Goal: Task Accomplishment & Management: Complete application form

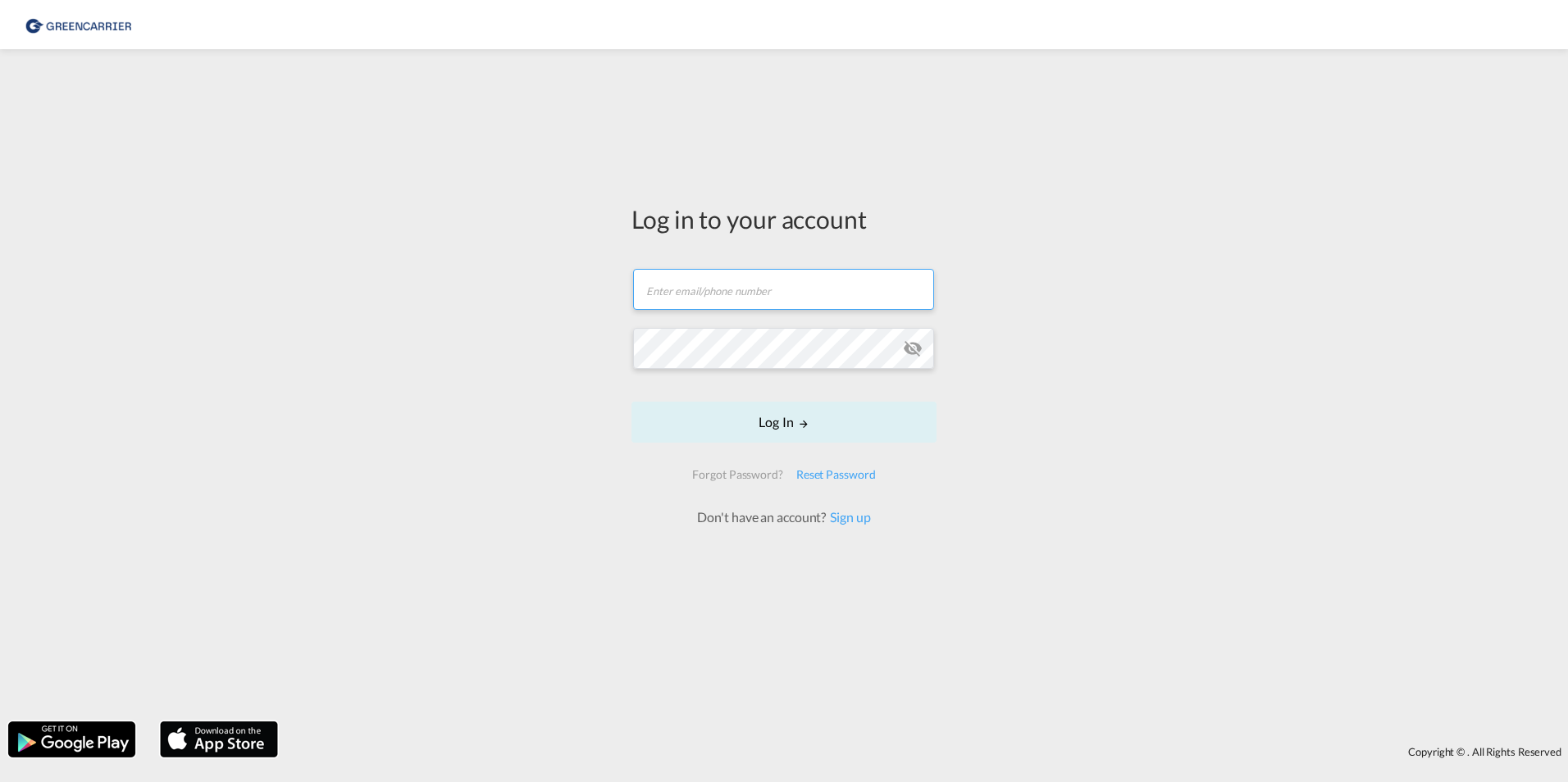
click at [768, 295] on input "text" at bounding box center [783, 289] width 301 height 41
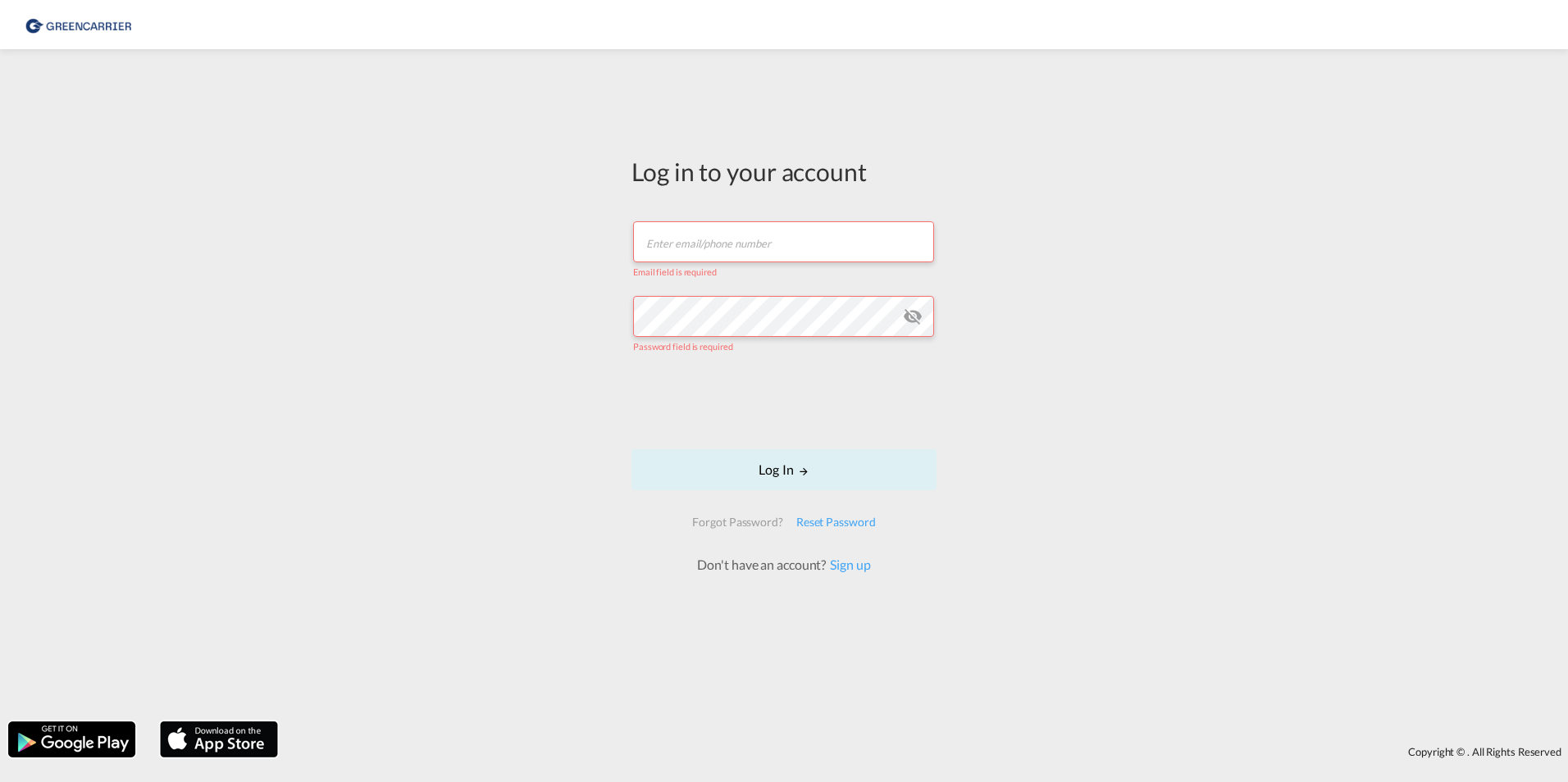
click at [749, 249] on input "text" at bounding box center [783, 242] width 301 height 41
type input "[PERSON_NAME][DOMAIN_NAME][EMAIL_ADDRESS][DOMAIN_NAME]"
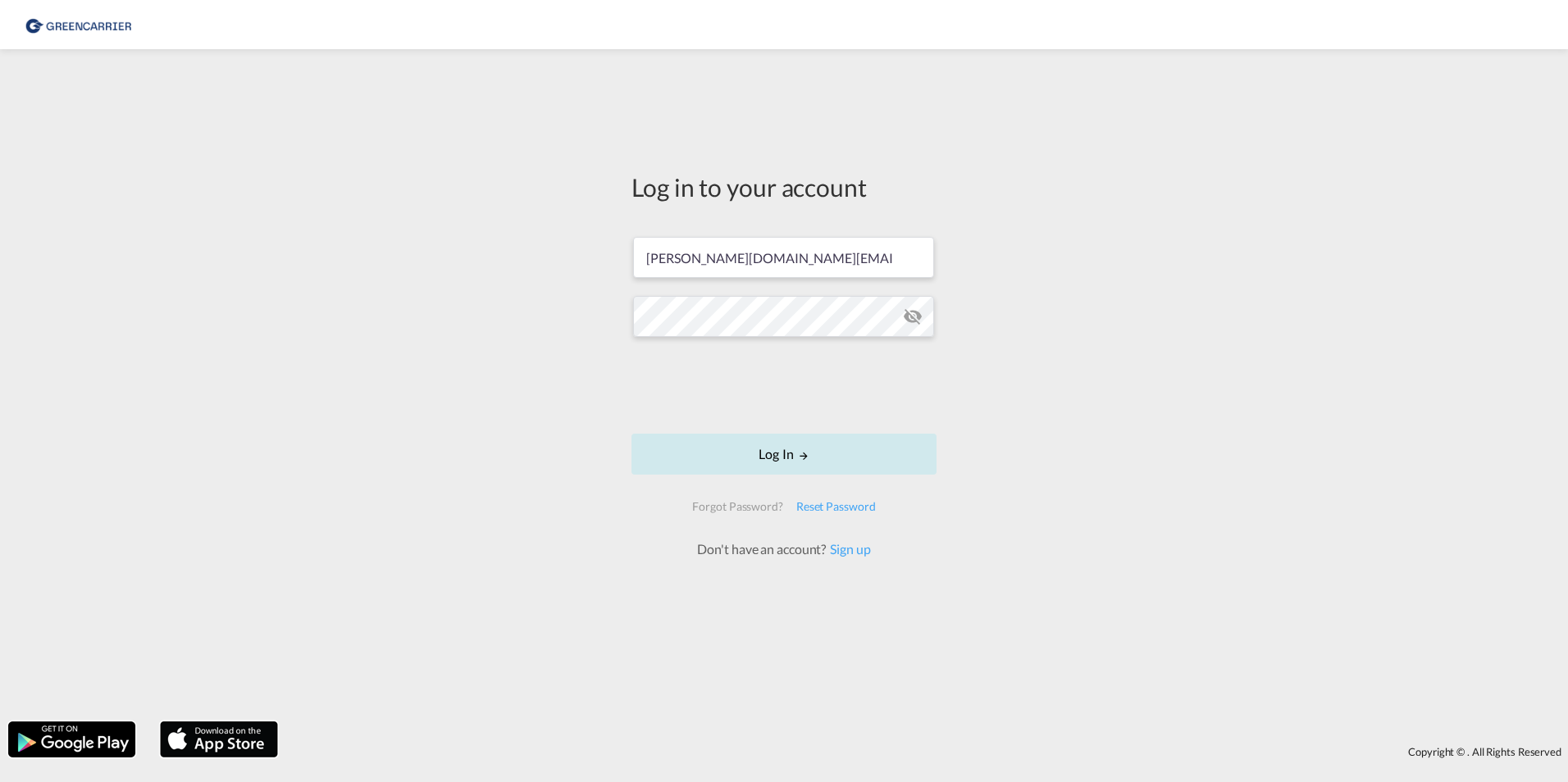
click at [798, 460] on md-icon "LOGIN" at bounding box center [803, 456] width 12 height 12
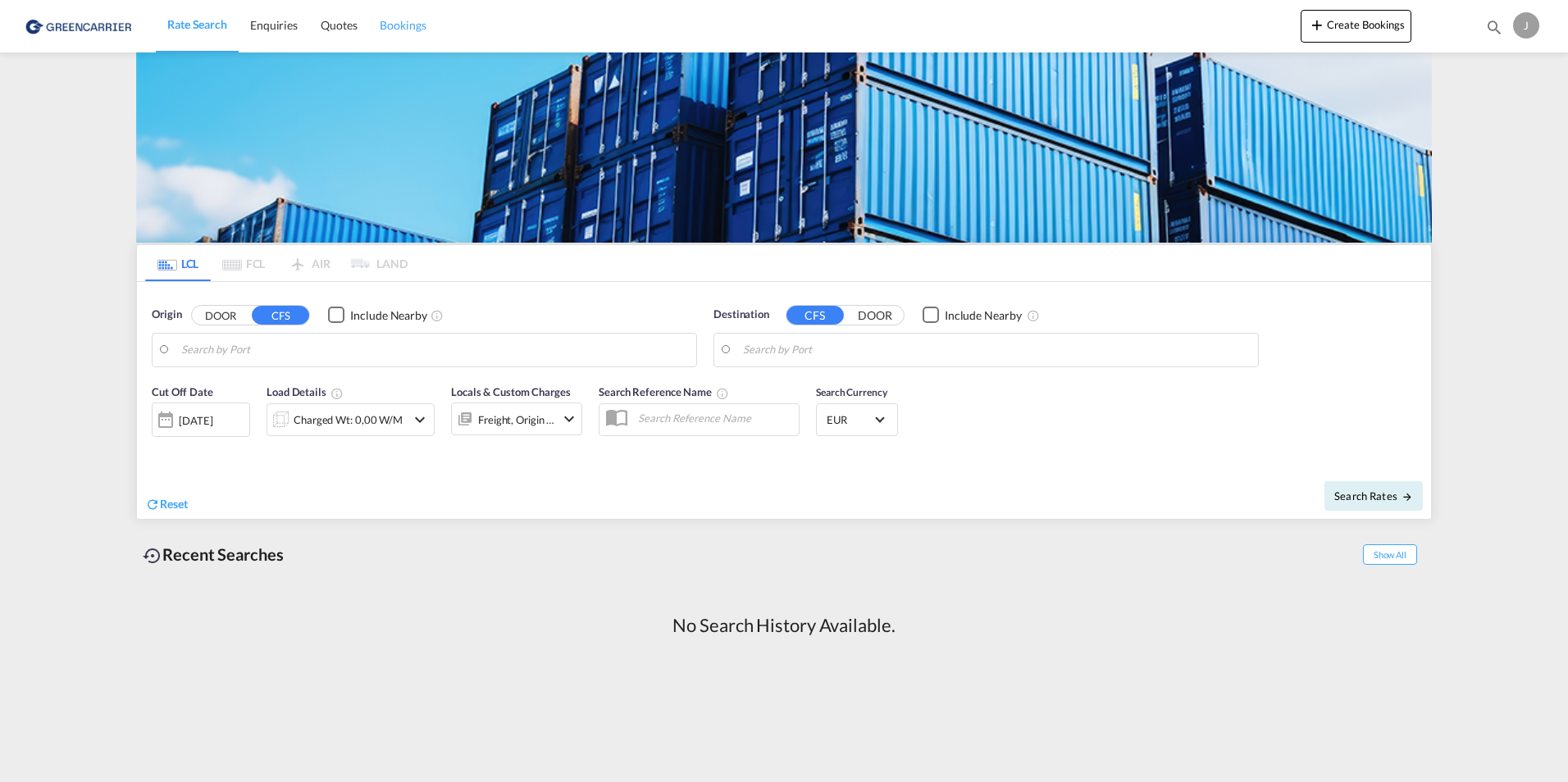
click at [407, 28] on span "Bookings" at bounding box center [403, 24] width 46 height 14
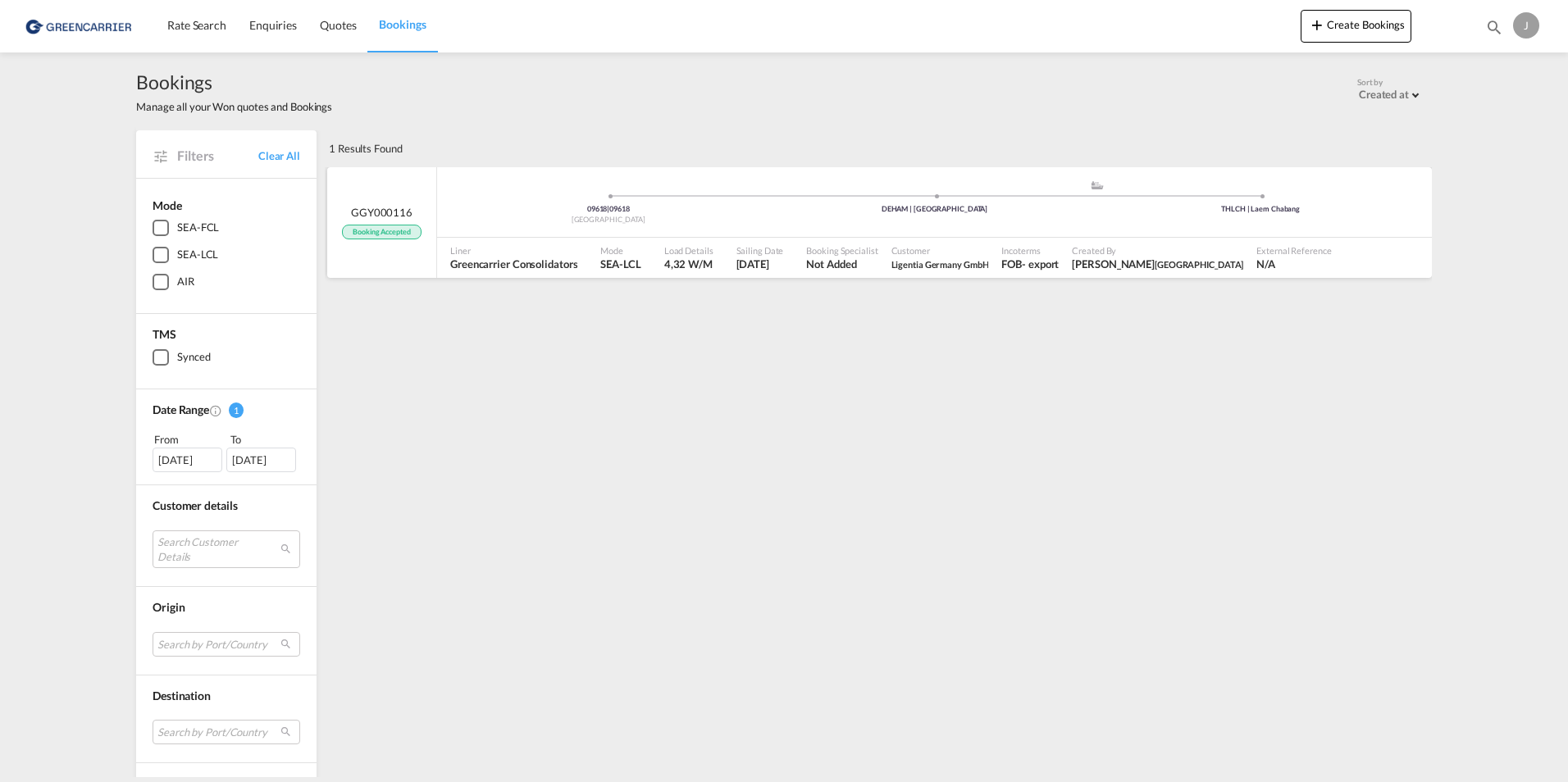
click at [360, 232] on span "Booking Accepted" at bounding box center [381, 232] width 78 height 16
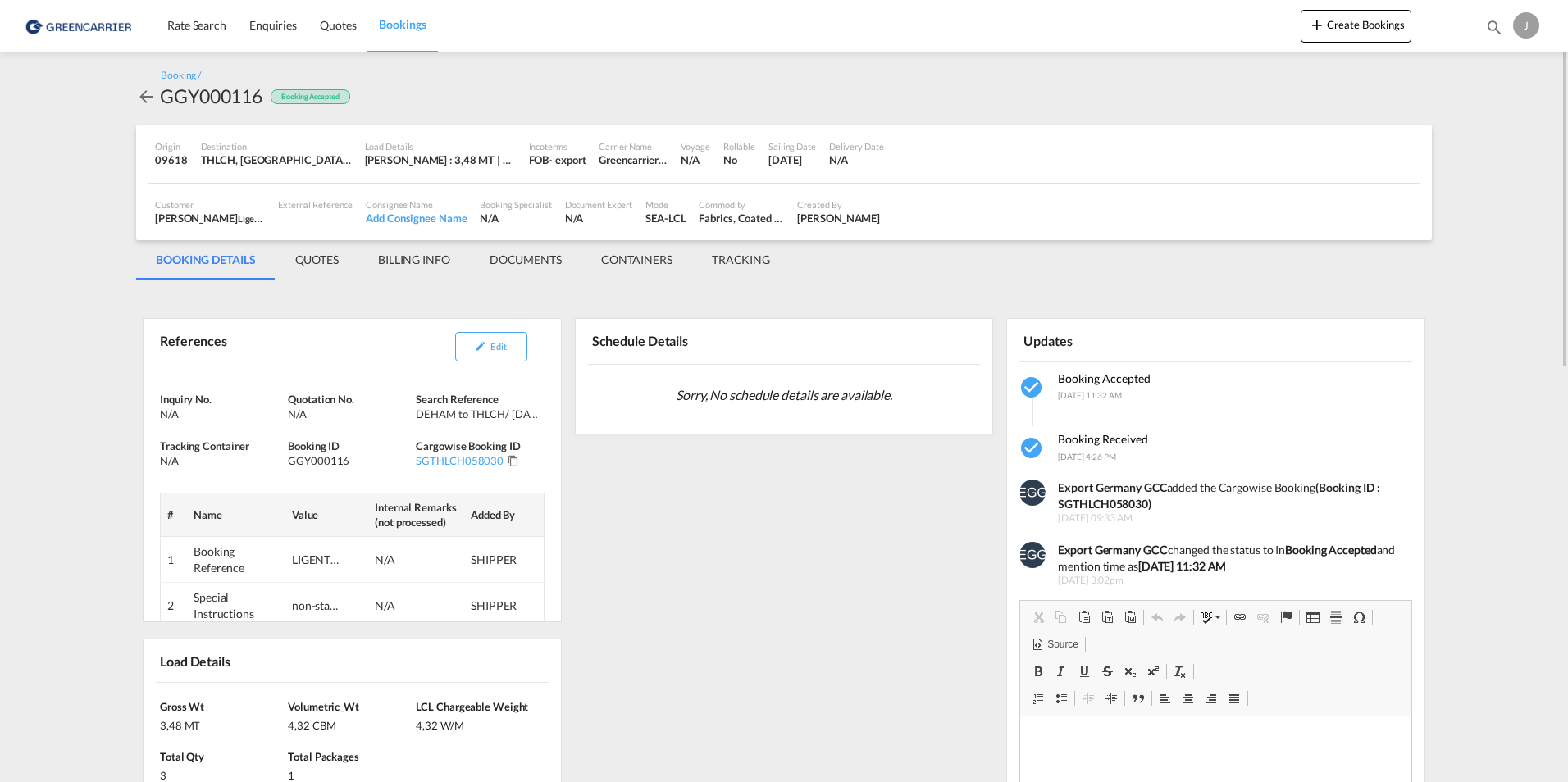
click at [521, 252] on md-tab-item "DOCUMENTS" at bounding box center [525, 259] width 111 height 40
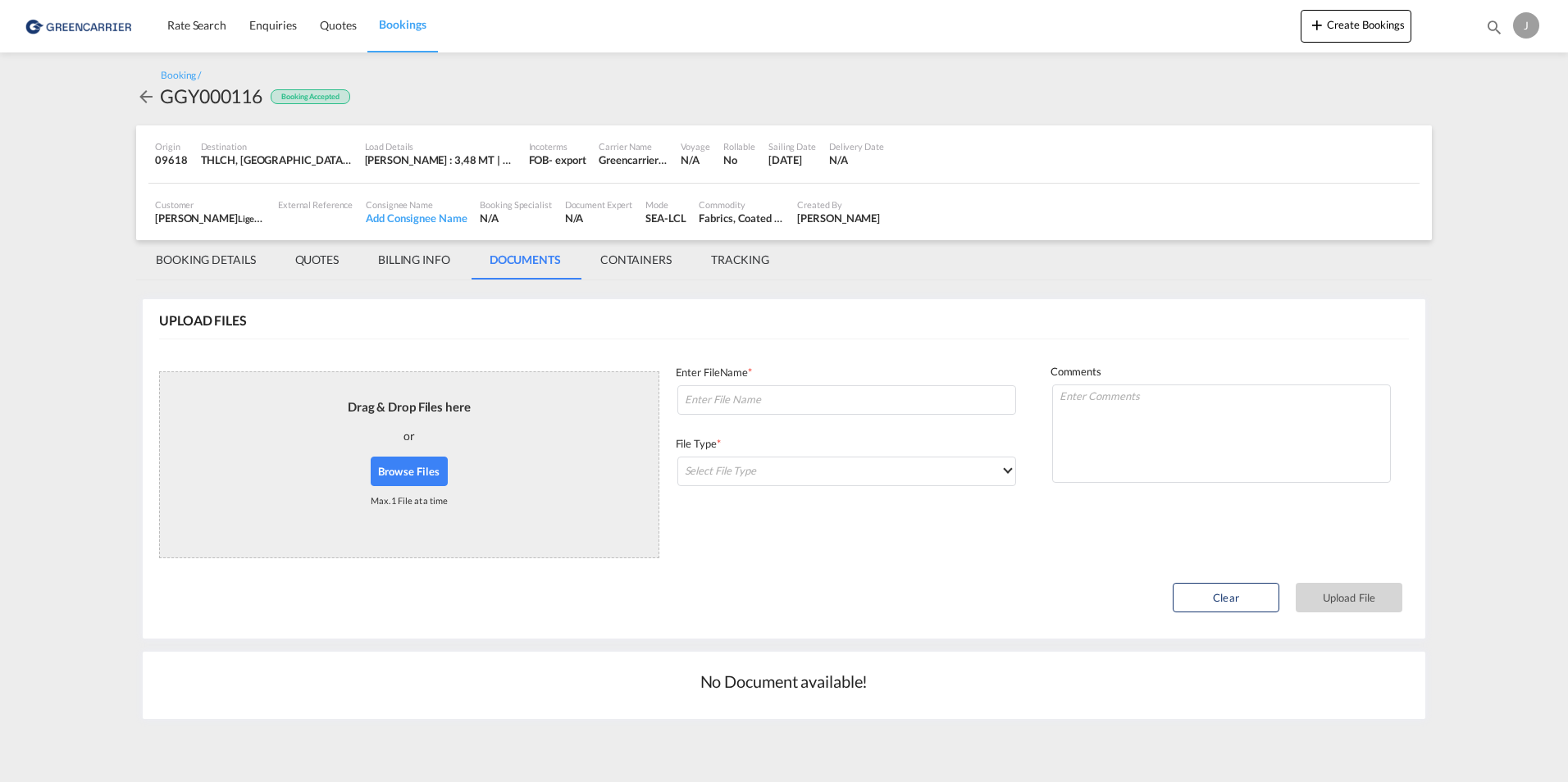
click at [244, 258] on md-tab-item "BOOKING DETAILS" at bounding box center [206, 259] width 140 height 40
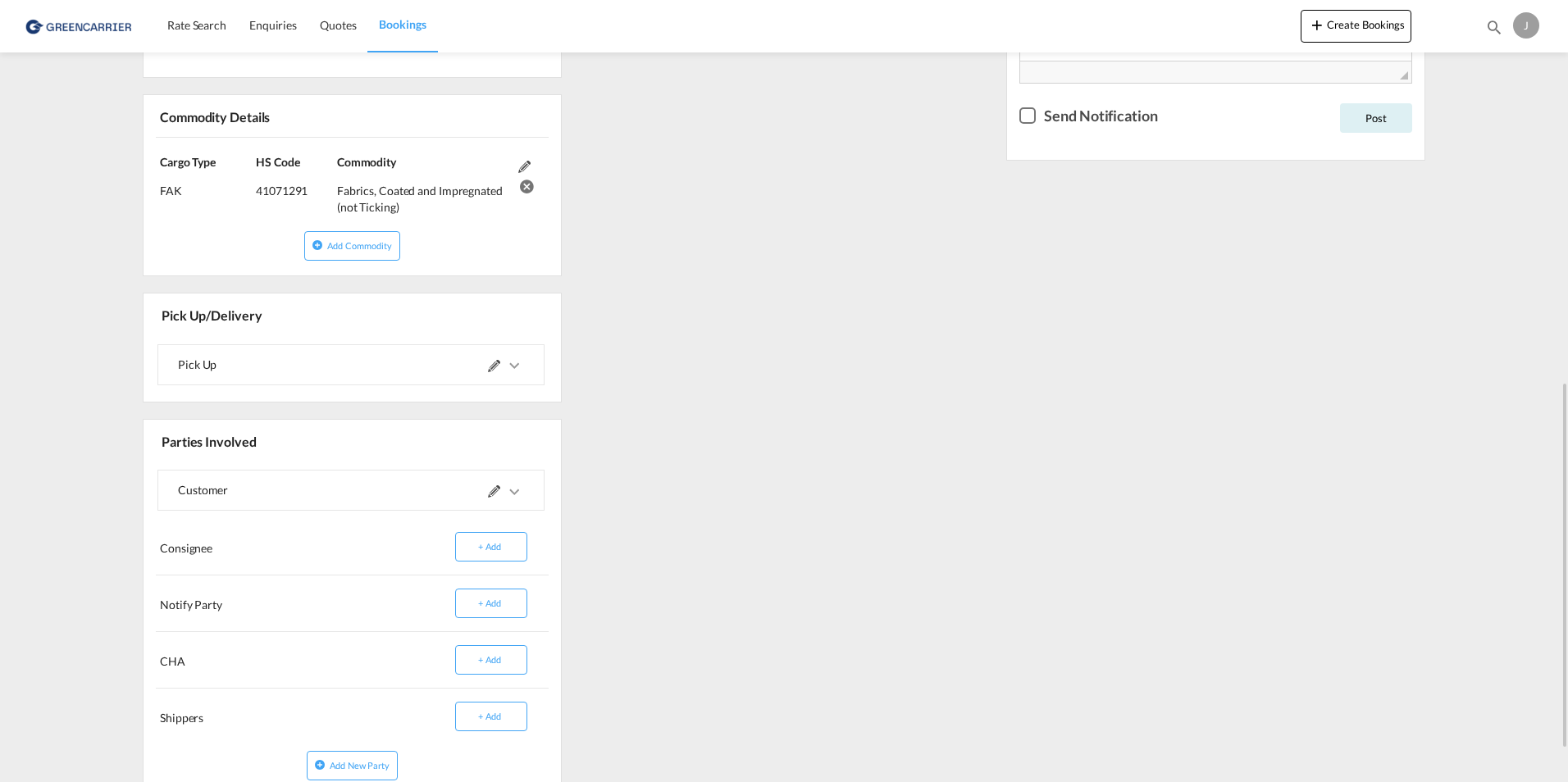
scroll to position [888, 0]
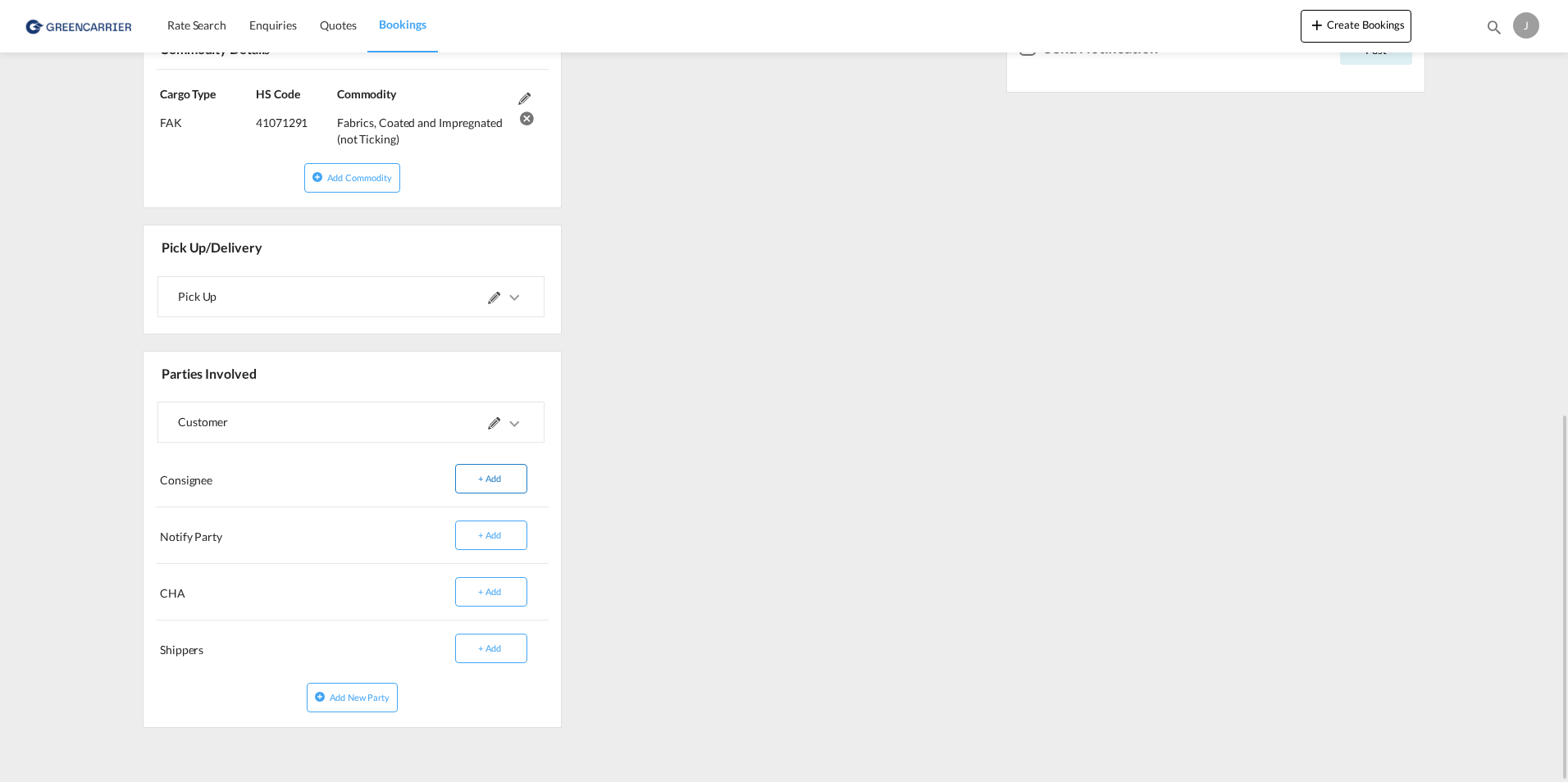
click at [486, 477] on button "+ Add" at bounding box center [491, 478] width 72 height 29
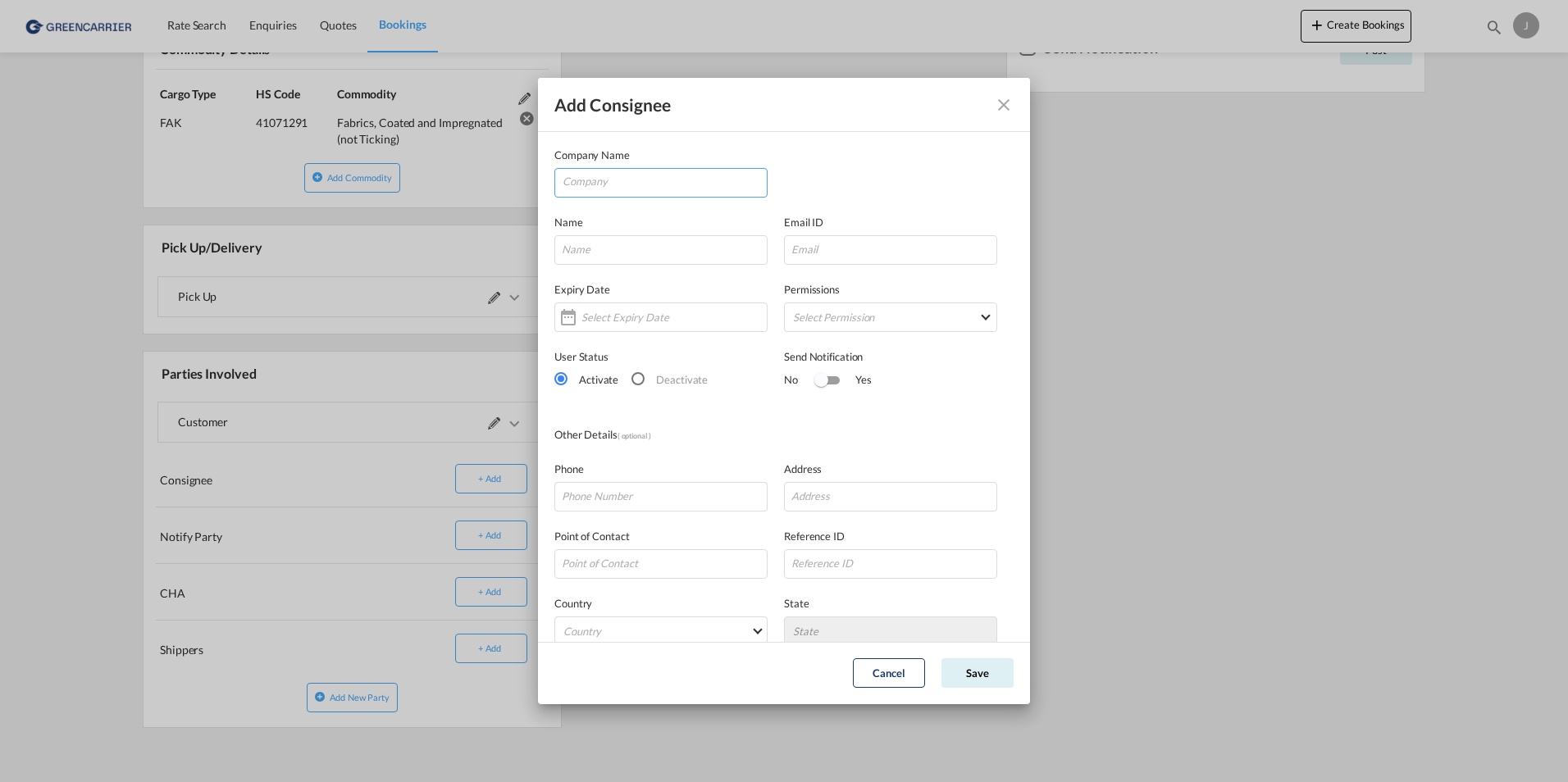
click at [640, 182] on input "Company" at bounding box center [664, 181] width 204 height 24
paste input "CF GLOBAL ([GEOGRAPHIC_DATA]) CO., LTD."
type input "CF GLOBAL ([GEOGRAPHIC_DATA]) CO., LTD."
click at [620, 258] on input "Add Consignee Company ..." at bounding box center [660, 249] width 213 height 29
paste input "CF GLOBAL ([GEOGRAPHIC_DATA]) CO., LTD."
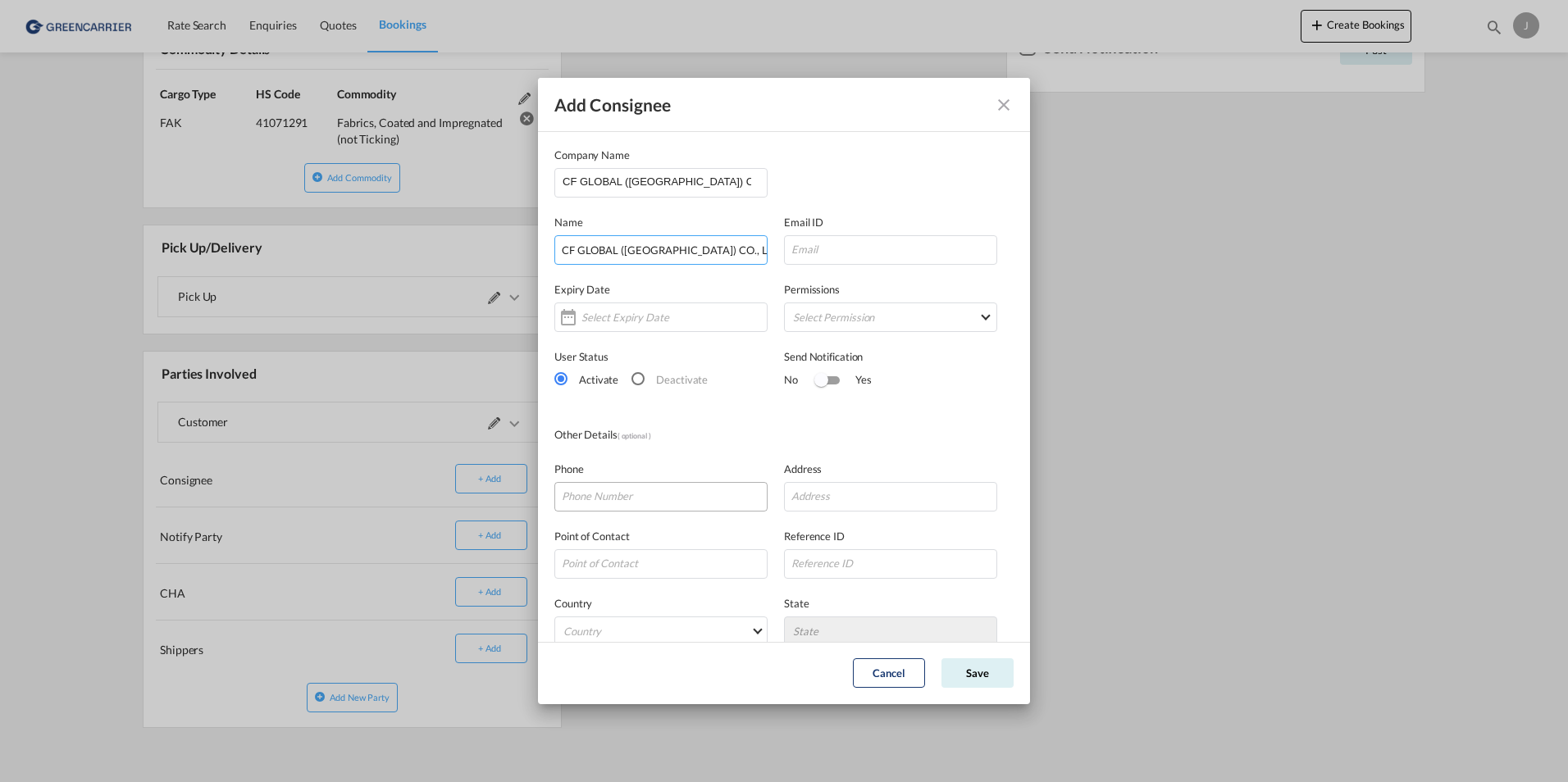
type input "CF GLOBAL ([GEOGRAPHIC_DATA]) CO., LTD."
click at [653, 501] on input "Add Consignee Company ..." at bounding box center [660, 497] width 213 height 29
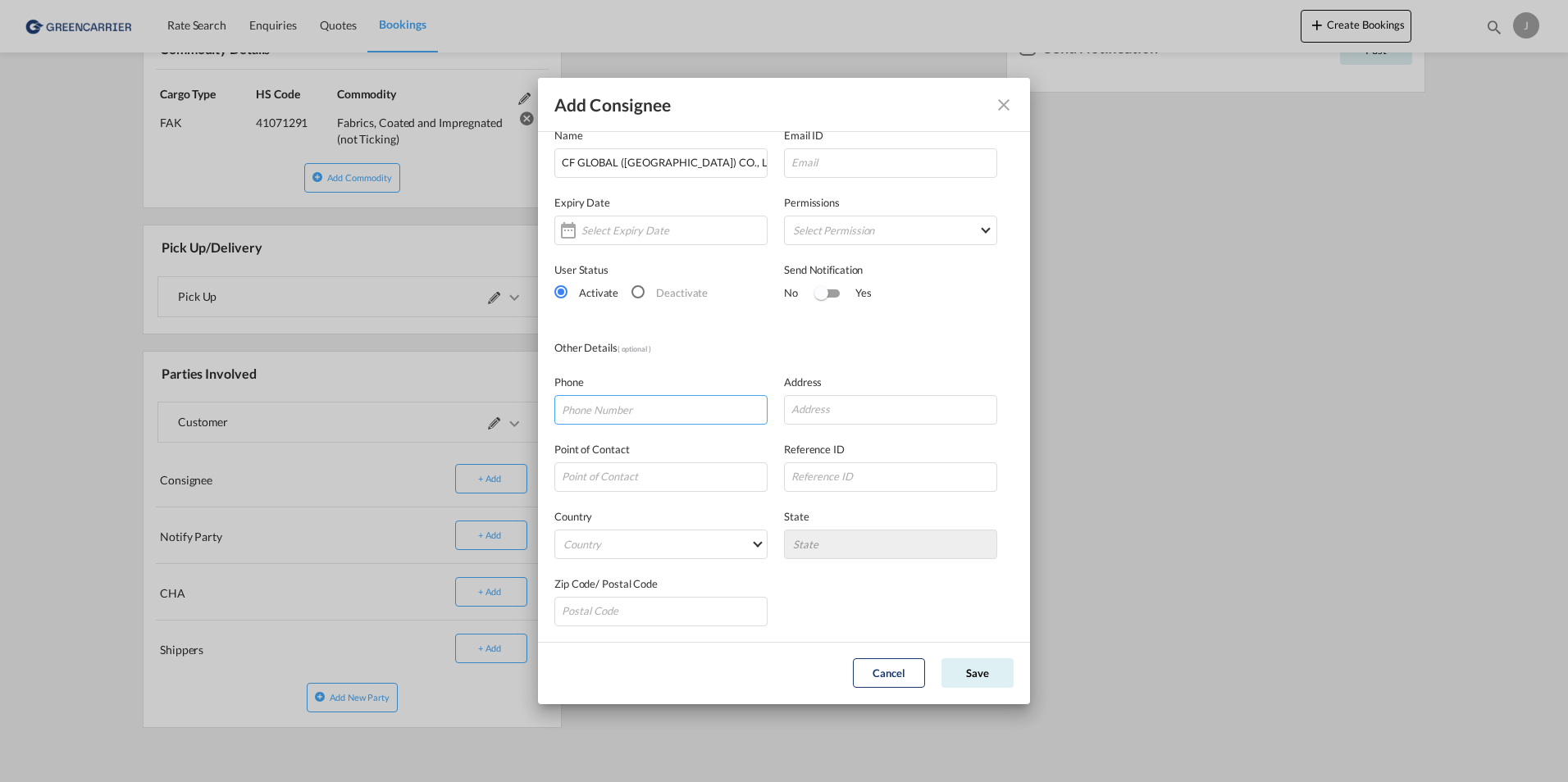
scroll to position [88, 0]
click at [1149, 484] on div "Add Consignee Company Name CF GLOBAL ([GEOGRAPHIC_DATA]) CO., LTD. Name CF GLOB…" at bounding box center [784, 391] width 1568 height 782
click at [866, 171] on input "Add Consignee Company ..." at bounding box center [890, 162] width 213 height 29
paste input "[EMAIL_ADDRESS][DOMAIN_NAME]"
type input "[EMAIL_ADDRESS][DOMAIN_NAME]"
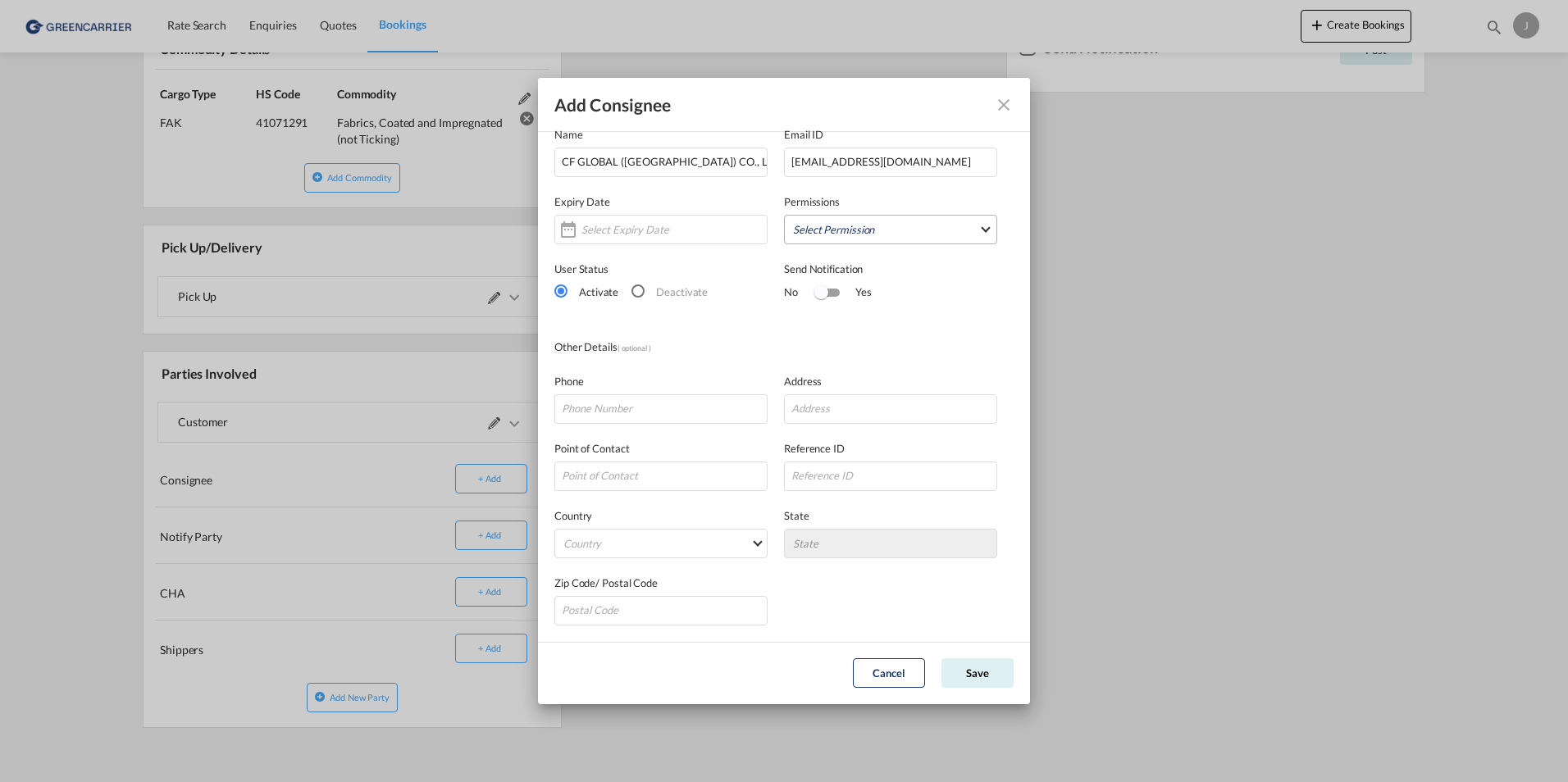
click at [973, 220] on md-select "Select Permission FEED COMMODITY LOADDATA STATUS DOCUMENTS CONTAINERS TRACKING …" at bounding box center [890, 229] width 213 height 29
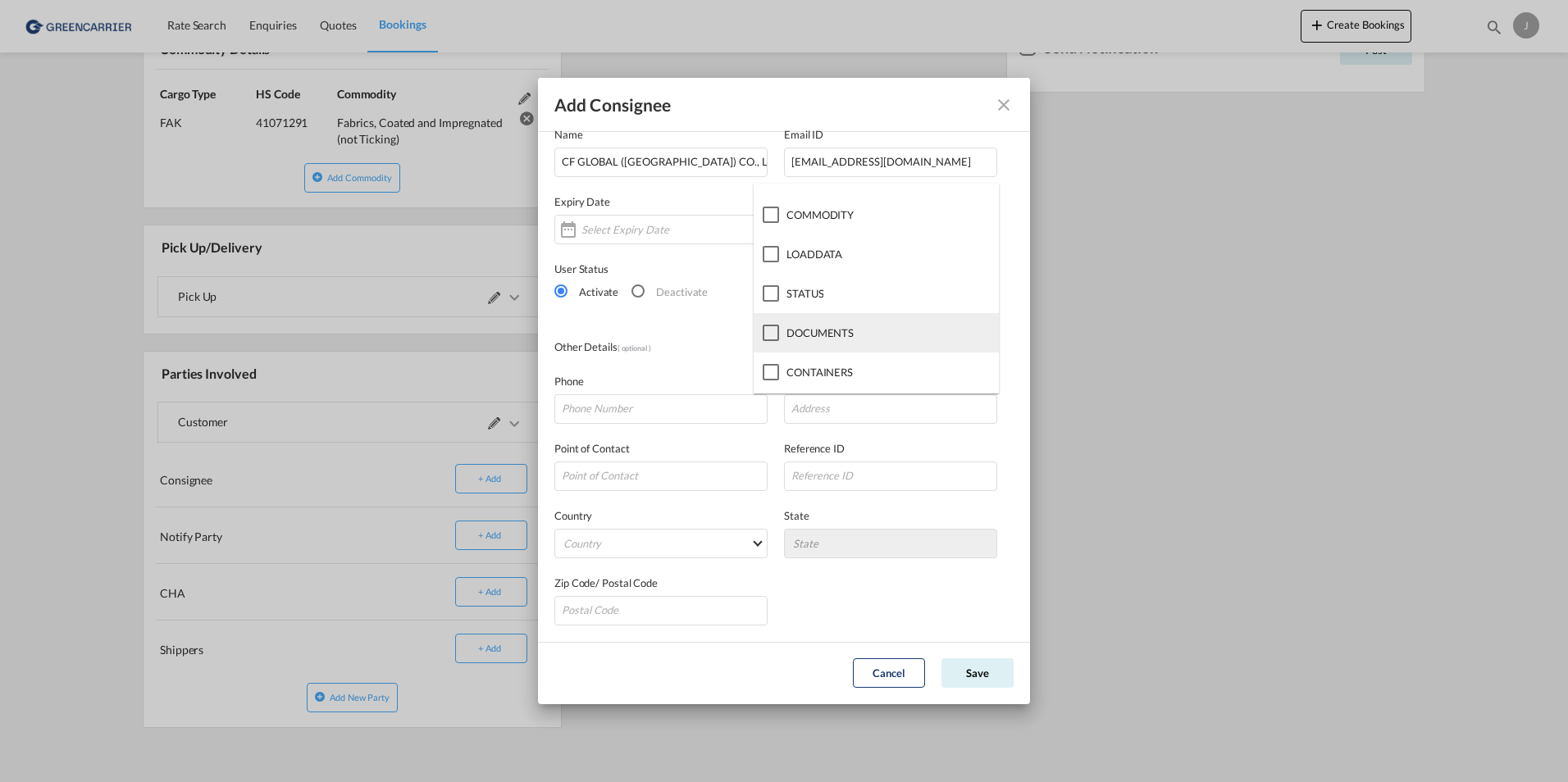
scroll to position [82, 0]
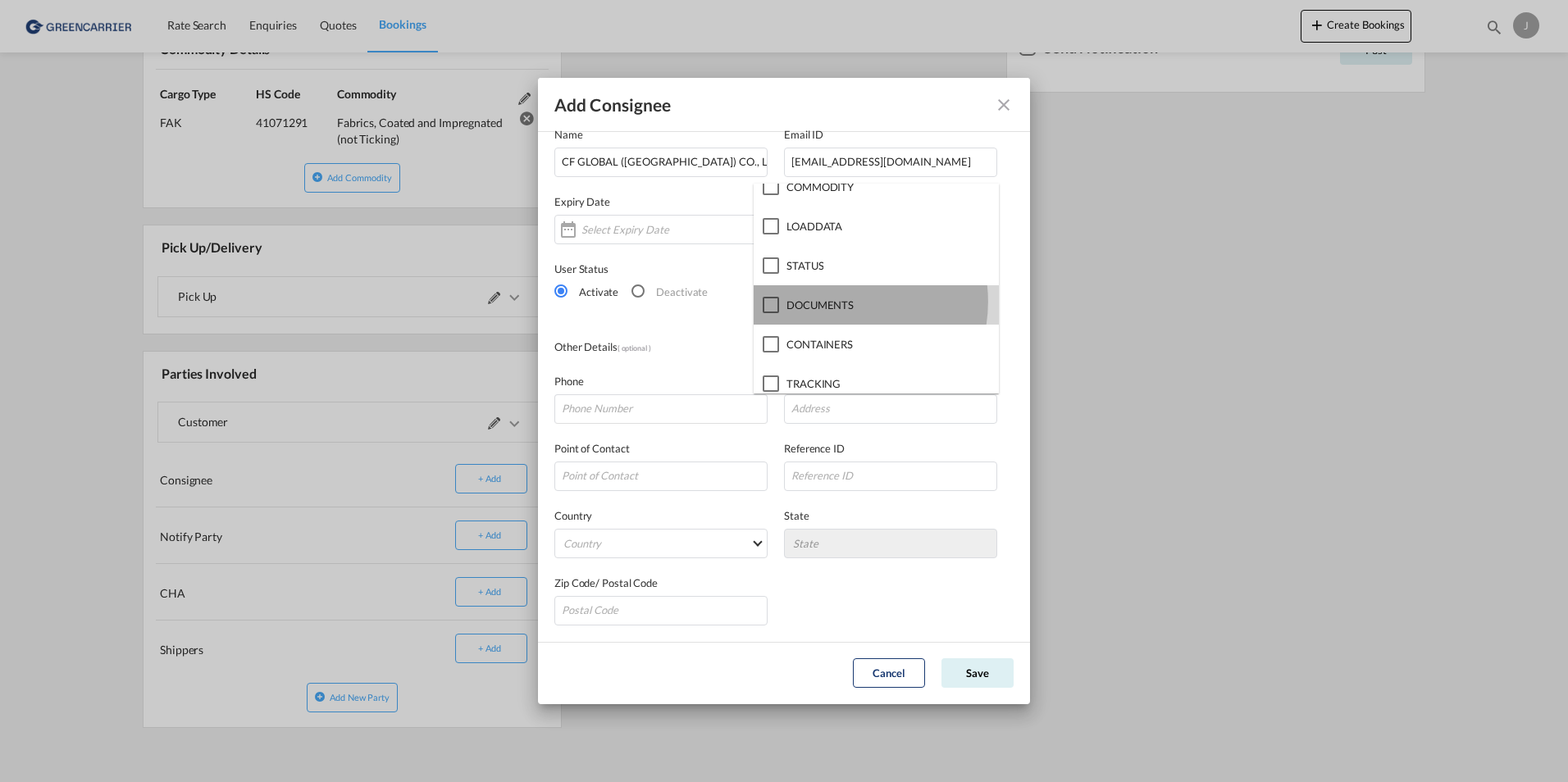
click at [835, 301] on span "DOCUMENTS" at bounding box center [820, 305] width 67 height 13
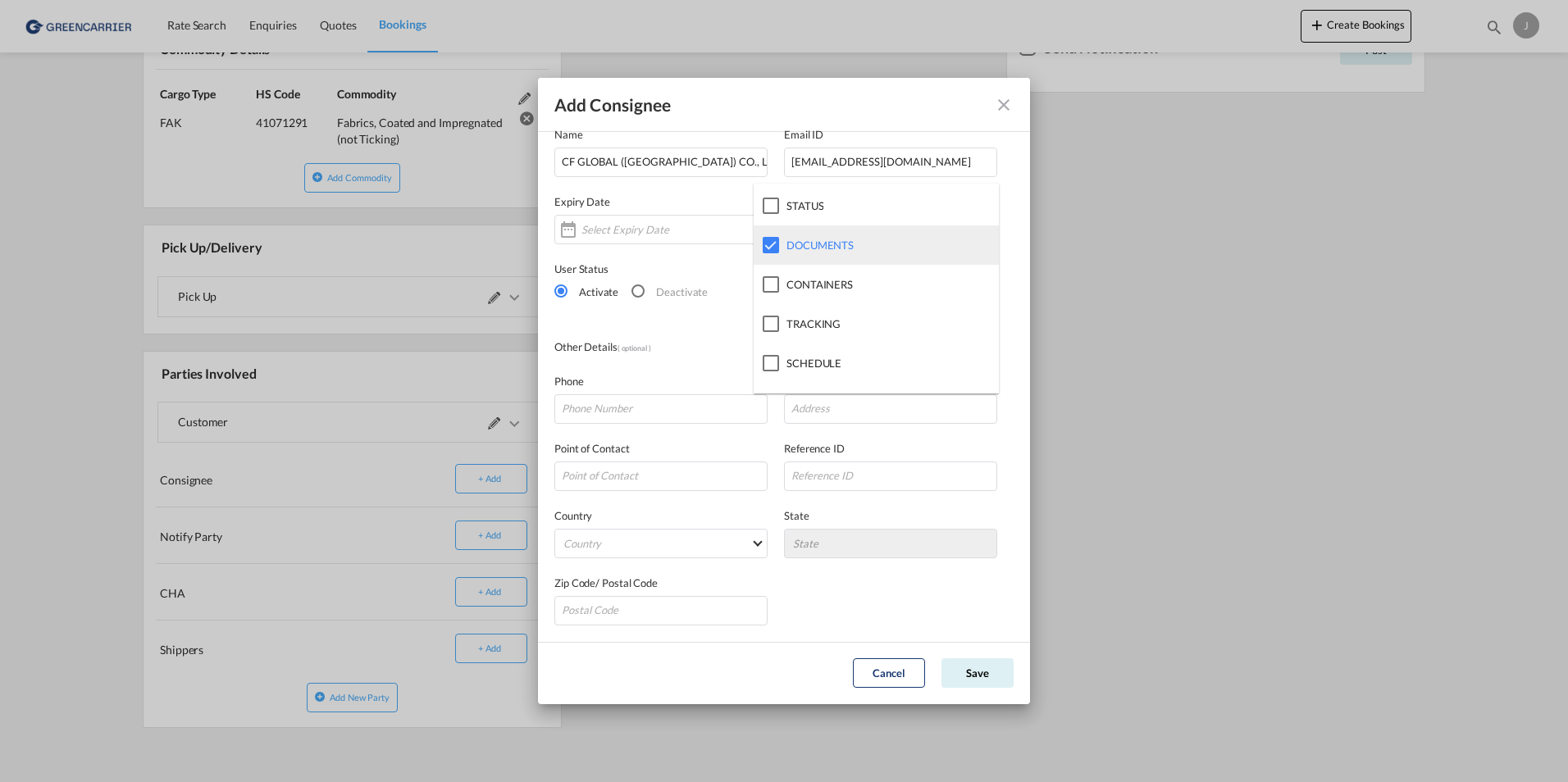
scroll to position [171, 0]
click at [1082, 293] on md-backdrop at bounding box center [784, 391] width 1568 height 782
click at [982, 228] on span "Select Permission" at bounding box center [986, 228] width 9 height 9
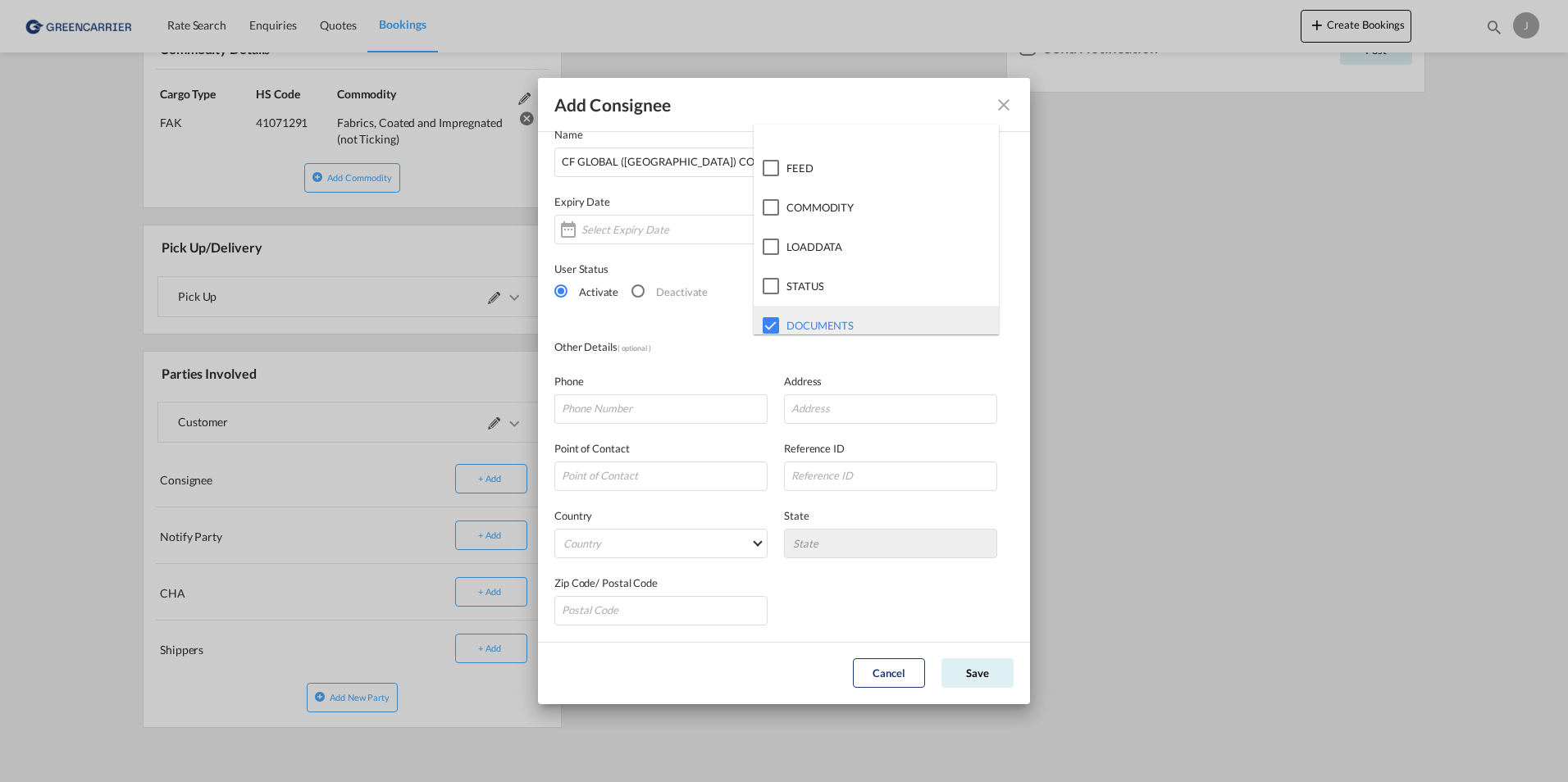
scroll to position [0, 0]
click at [1015, 260] on md-backdrop at bounding box center [784, 391] width 1568 height 782
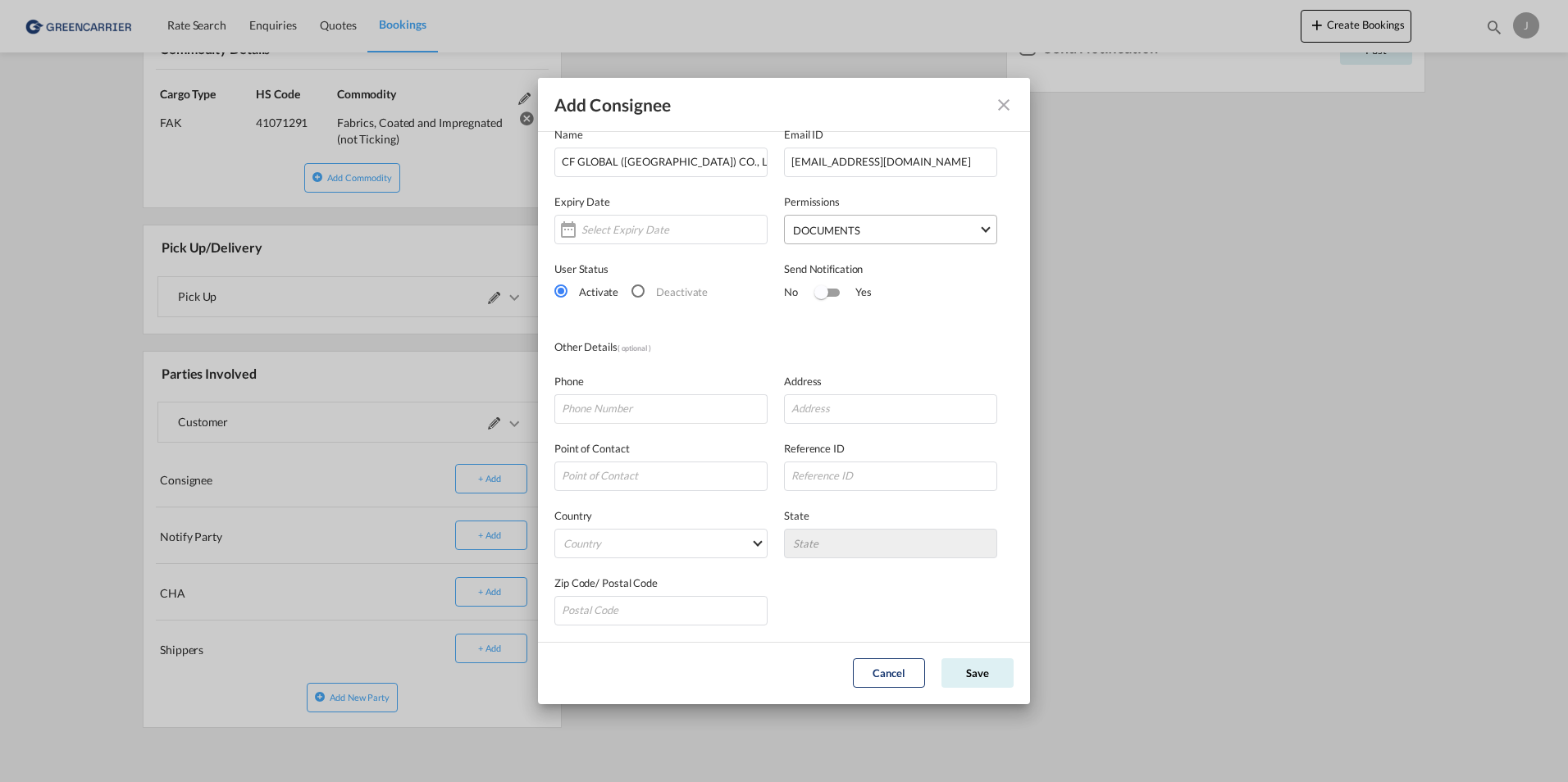
click at [968, 226] on md-select-value "DOCUMENTS" at bounding box center [893, 228] width 205 height 26
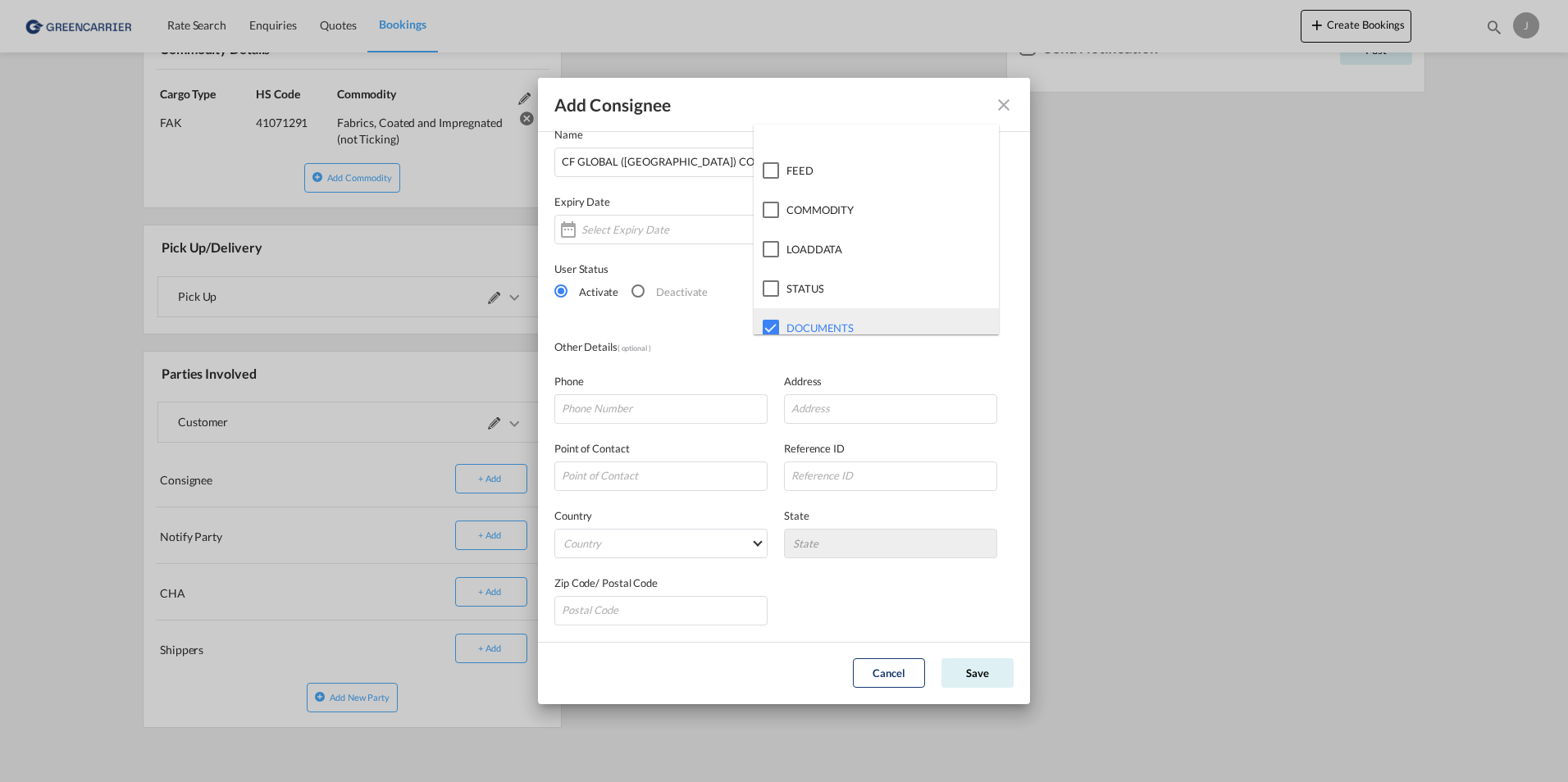
scroll to position [98, 0]
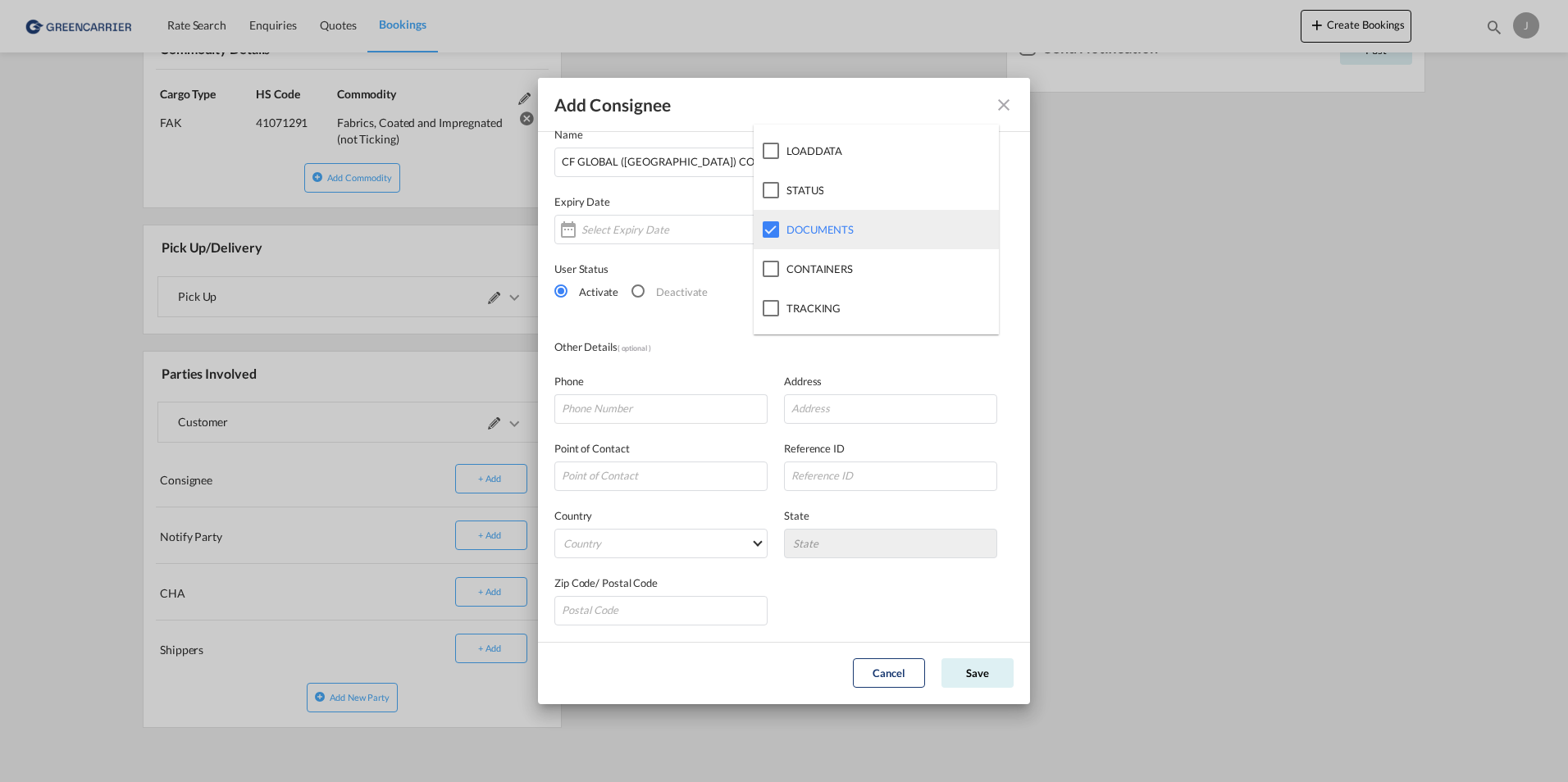
click at [773, 231] on div at bounding box center [771, 229] width 16 height 16
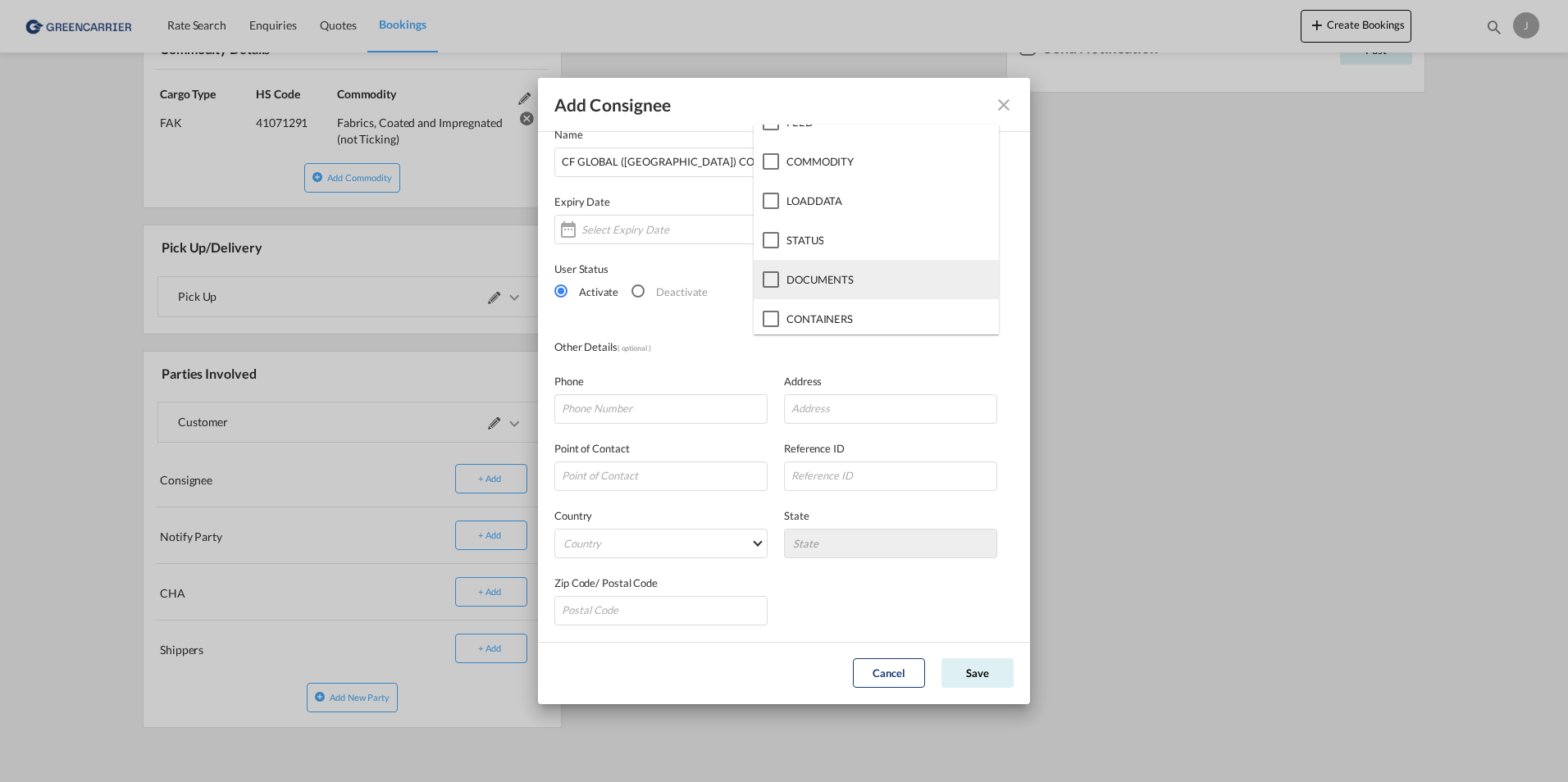
scroll to position [0, 0]
click at [1020, 275] on md-backdrop at bounding box center [784, 391] width 1568 height 782
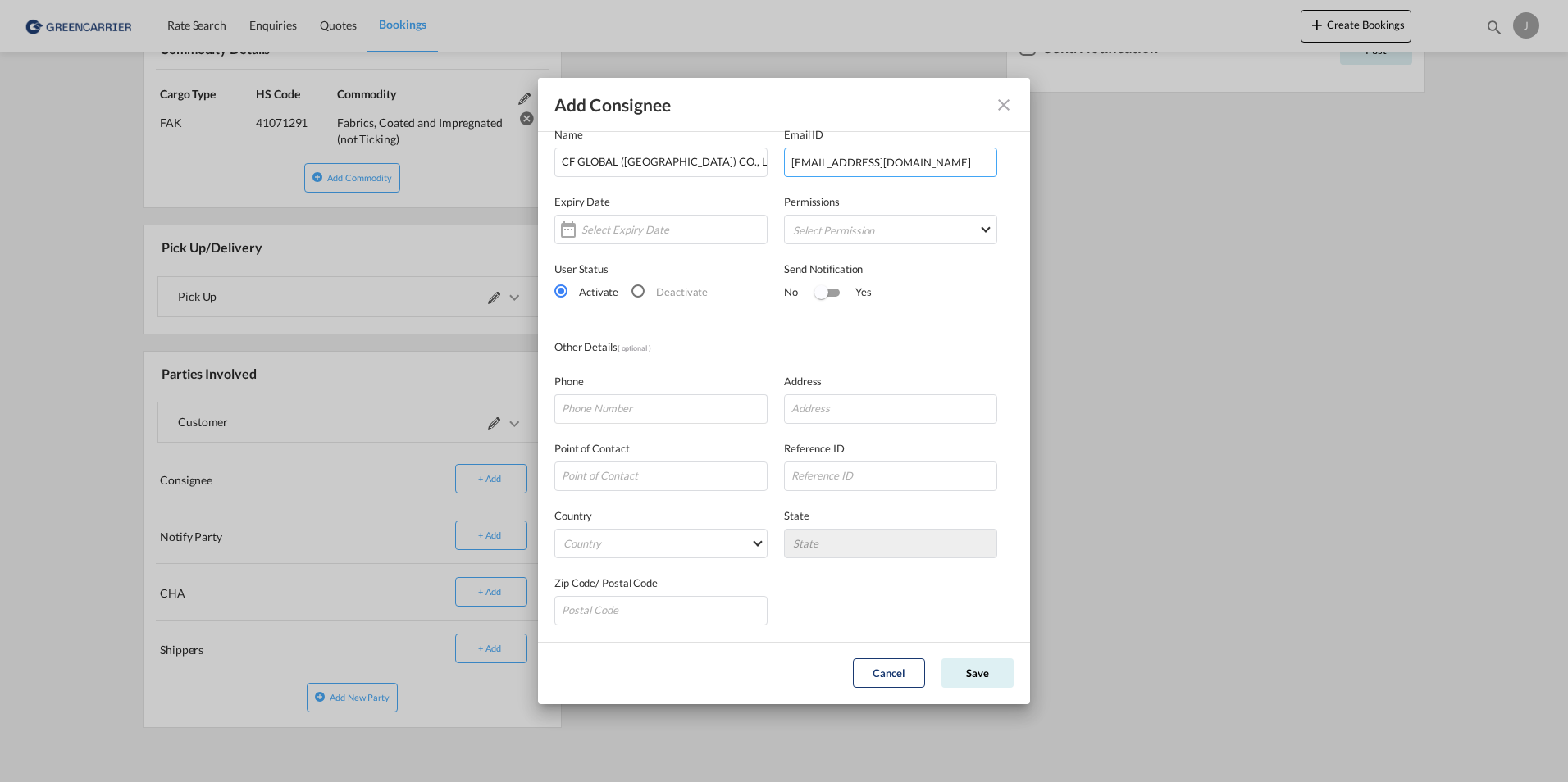
click at [973, 175] on input "[EMAIL_ADDRESS][DOMAIN_NAME]" at bounding box center [890, 162] width 213 height 29
click at [943, 224] on md-select "Select Permission" at bounding box center [890, 229] width 213 height 29
click at [1011, 296] on md-backdrop at bounding box center [784, 391] width 1568 height 782
click at [654, 403] on input "Add Consignee Company ..." at bounding box center [660, 408] width 213 height 29
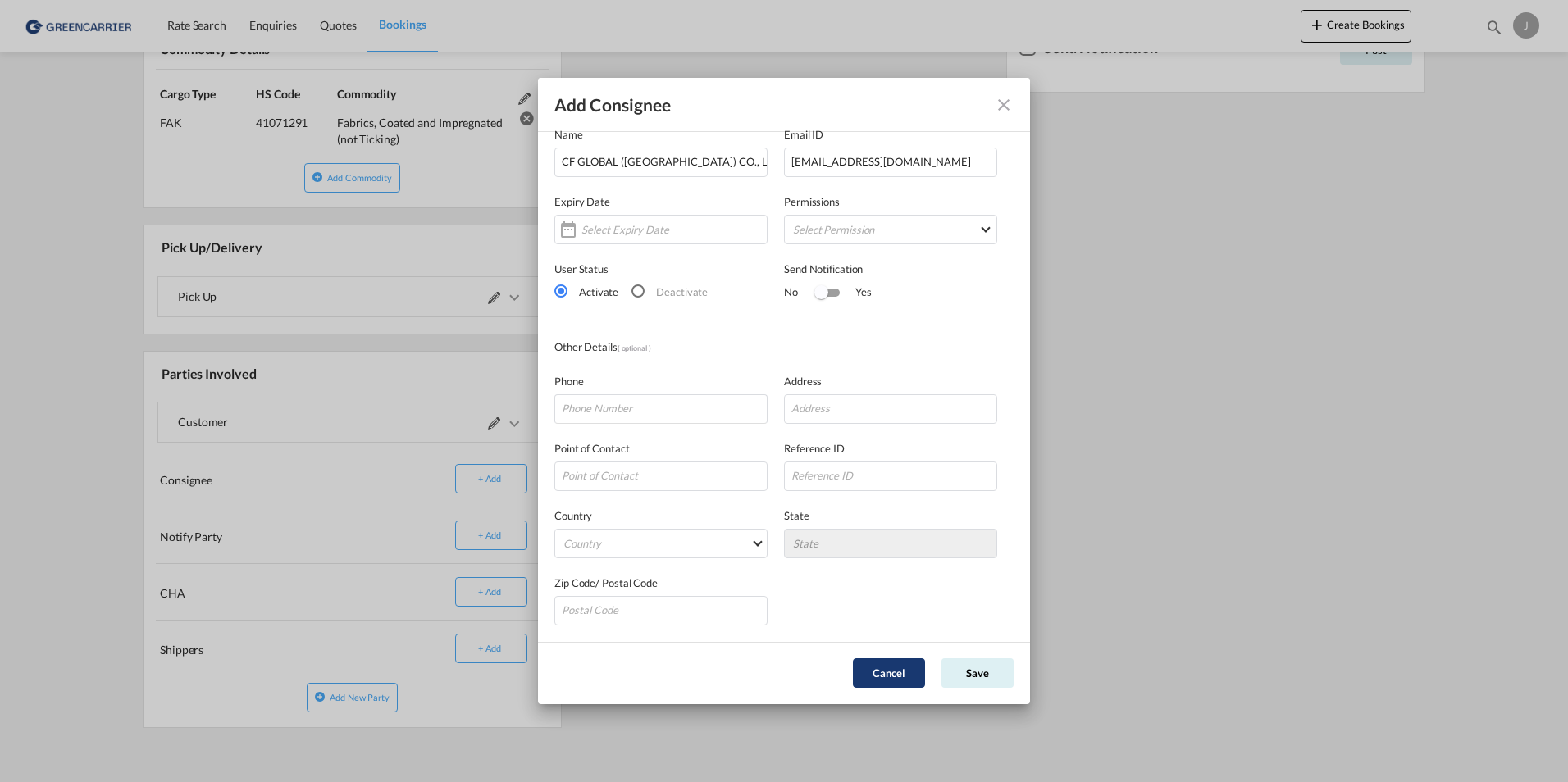
click at [908, 665] on button "Cancel" at bounding box center [889, 673] width 72 height 29
